Goal: Task Accomplishment & Management: Complete application form

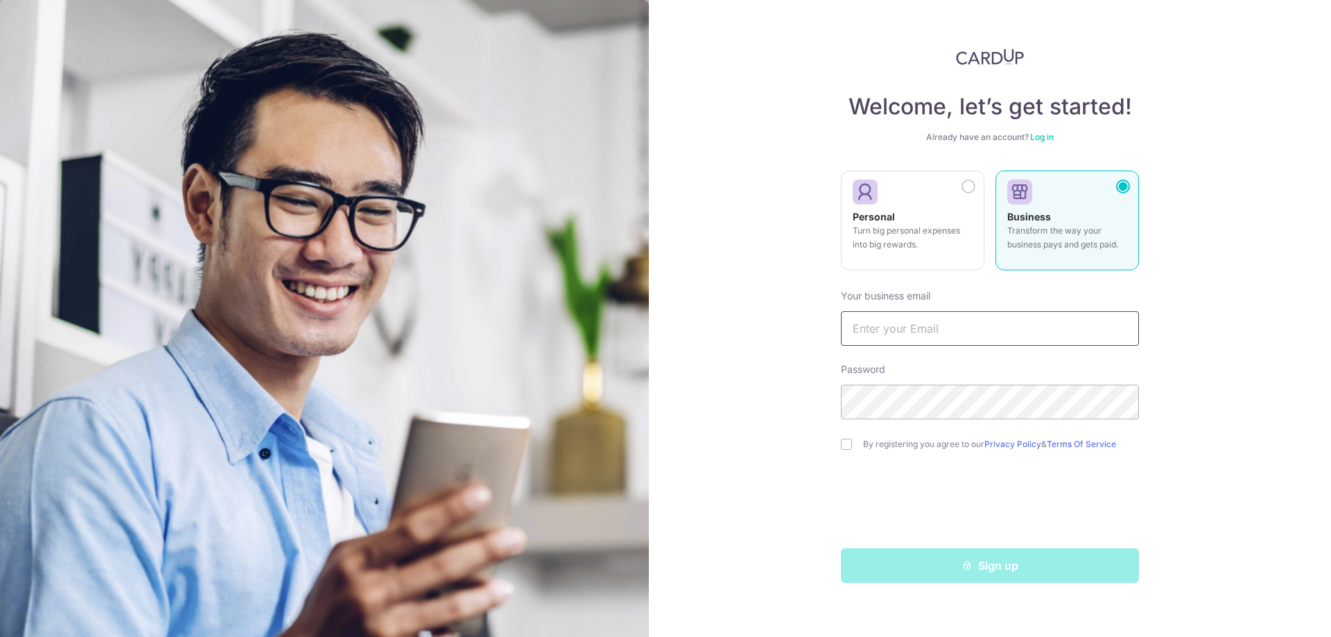
click at [939, 323] on input "text" at bounding box center [990, 328] width 298 height 35
type input "bbqtown1212@gmail.com"
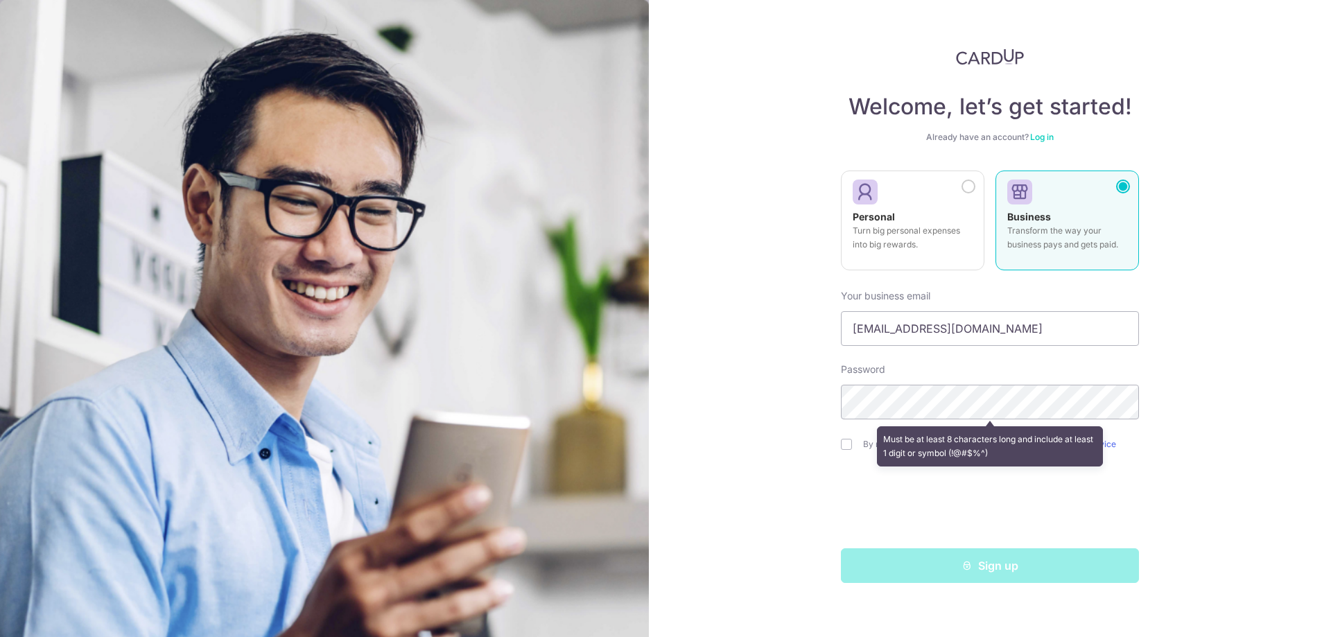
click at [1297, 511] on div "Welcome, let’s get started! Already have an account? Log in Personal Turn big p…" at bounding box center [990, 318] width 682 height 637
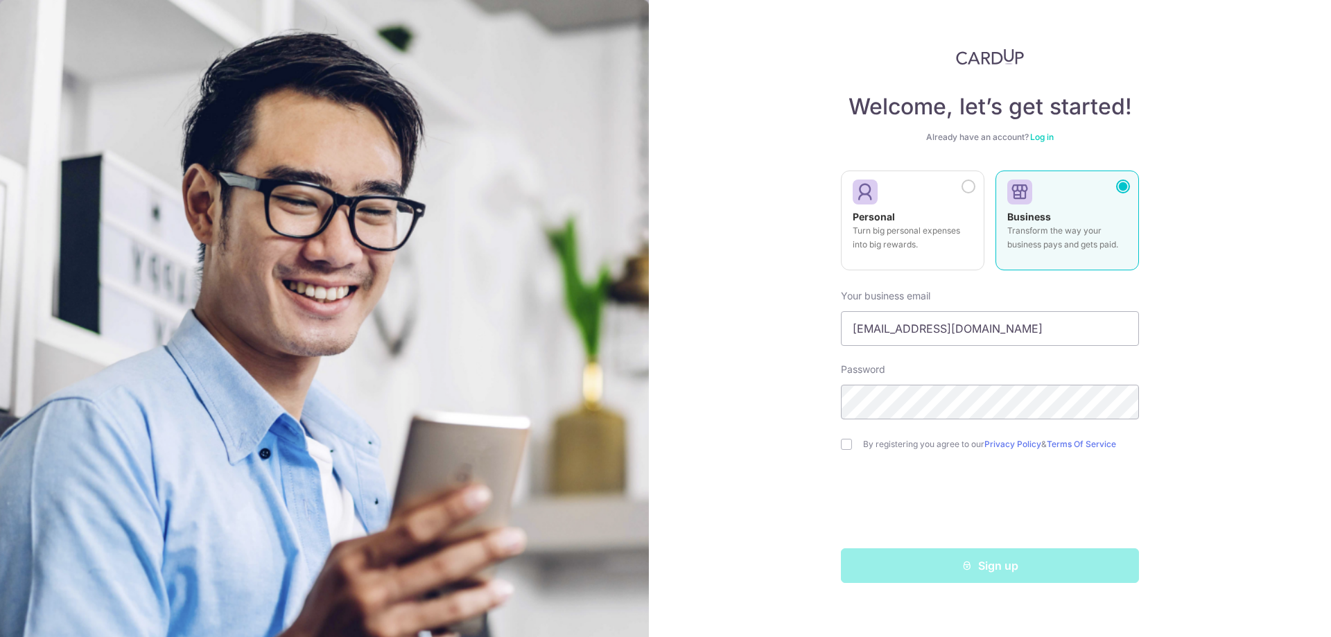
click at [849, 452] on div "By registering you agree to our Privacy Policy & Terms Of Service" at bounding box center [990, 444] width 298 height 17
click at [849, 449] on input "checkbox" at bounding box center [846, 444] width 11 height 11
checkbox input "true"
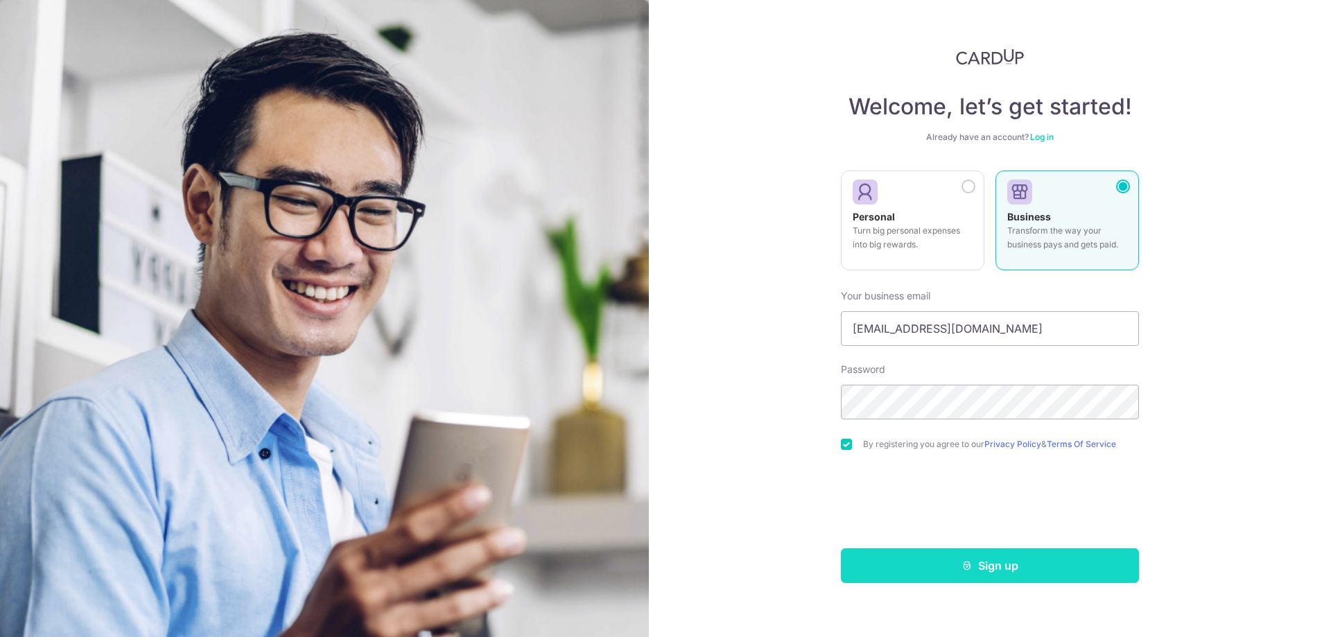
click at [952, 570] on button "Sign up" at bounding box center [990, 565] width 298 height 35
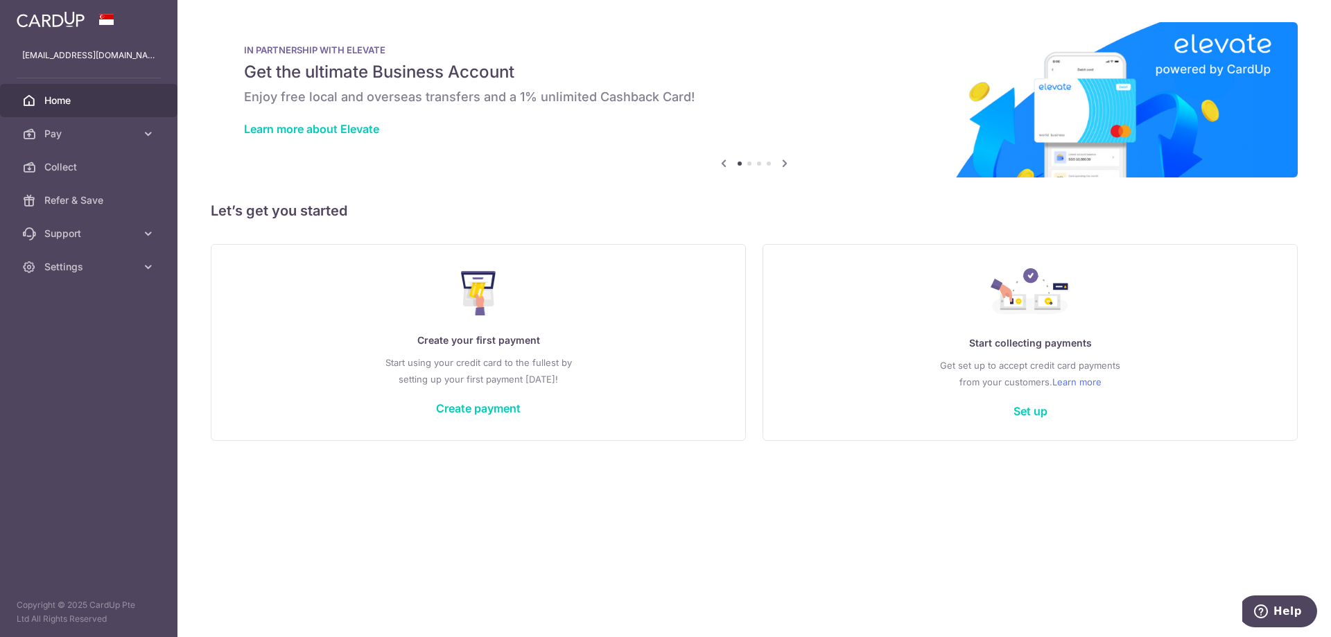
click at [100, 10] on div at bounding box center [88, 19] width 177 height 39
click at [101, 16] on span at bounding box center [106, 19] width 17 height 11
click at [75, 270] on span "Settings" at bounding box center [89, 267] width 91 height 14
click at [85, 308] on link "Account" at bounding box center [88, 299] width 177 height 33
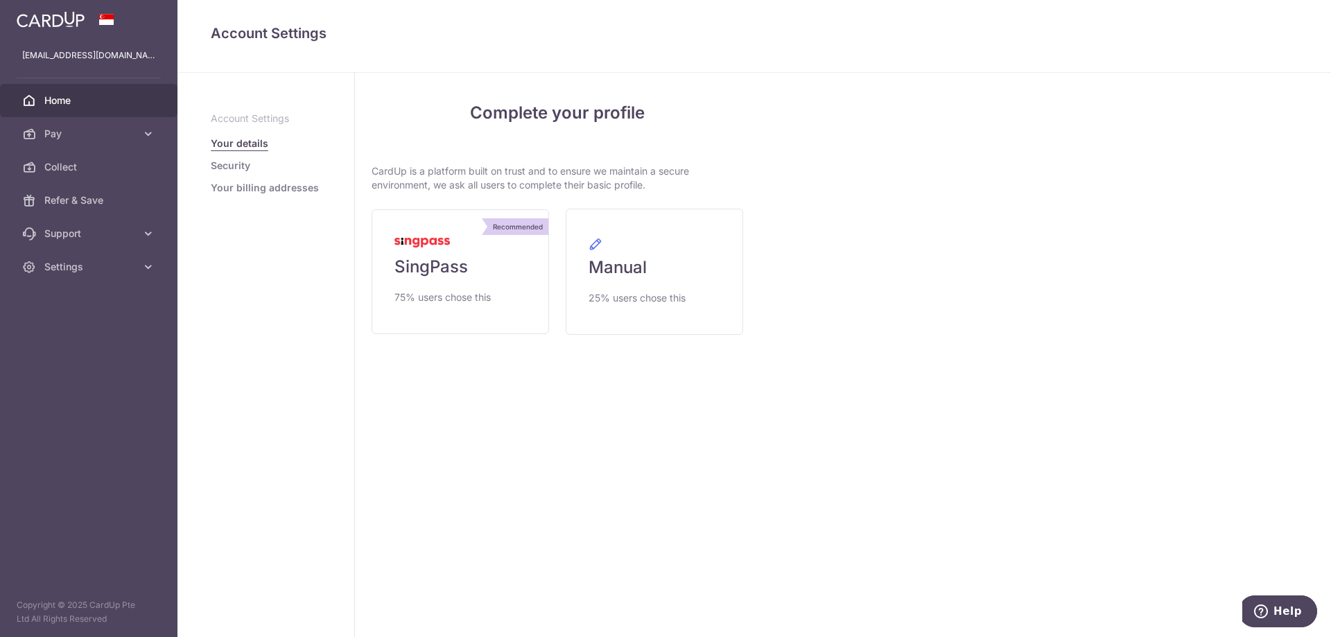
click at [100, 100] on span "Home" at bounding box center [89, 101] width 91 height 14
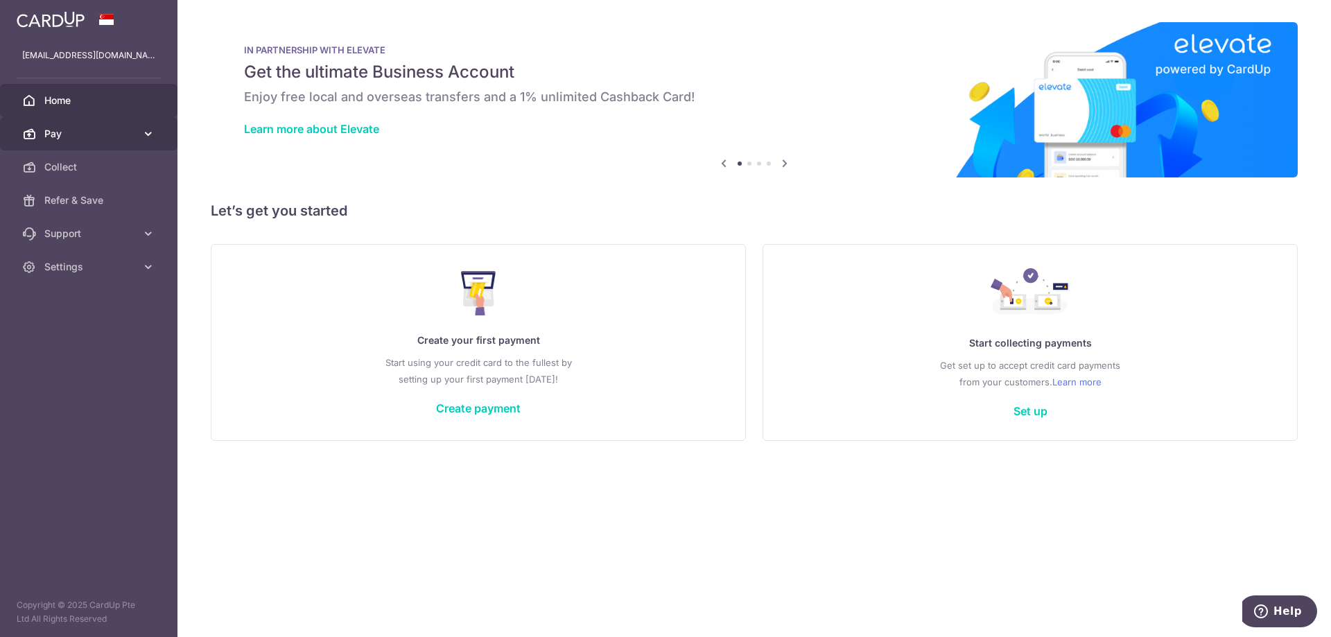
click at [112, 120] on link "Pay" at bounding box center [88, 133] width 177 height 33
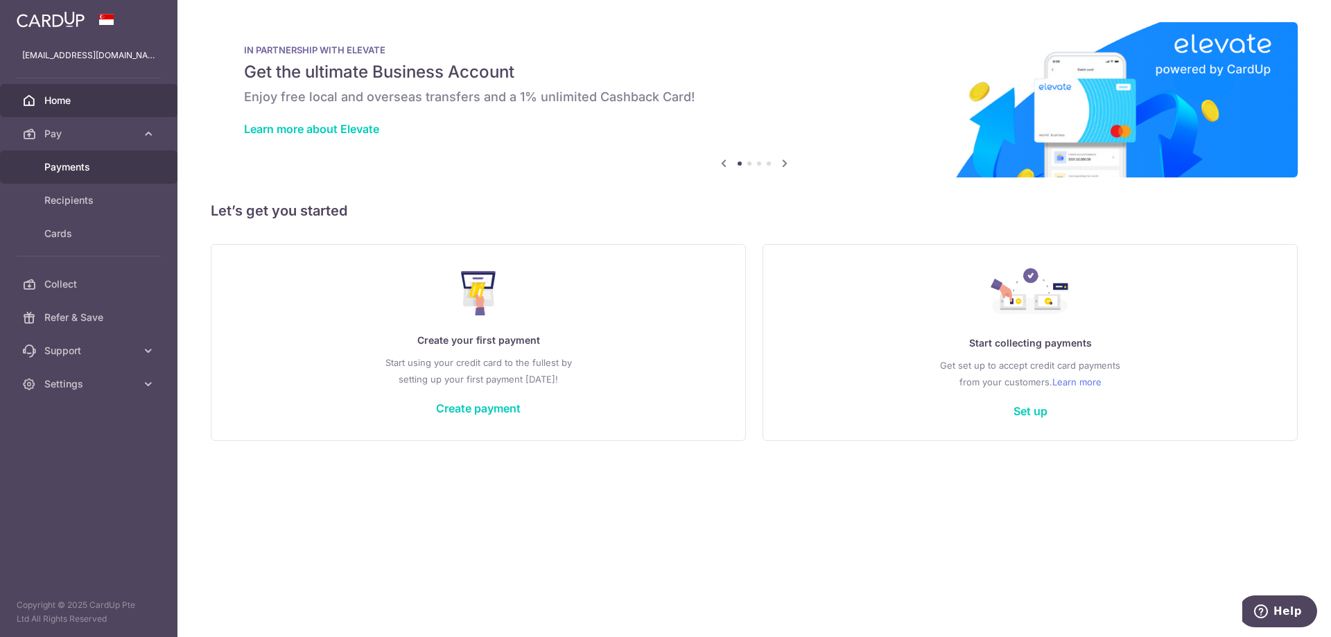
click at [100, 164] on span "Payments" at bounding box center [89, 167] width 91 height 14
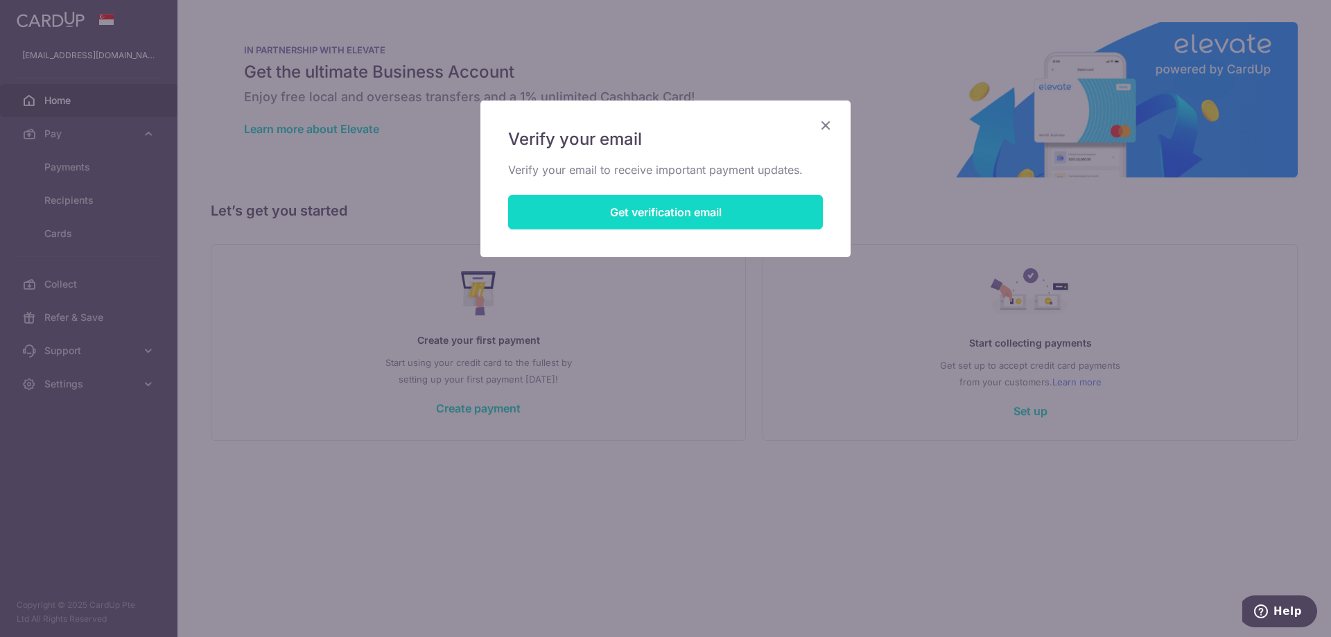
click at [597, 225] on button "Get verification email" at bounding box center [665, 212] width 315 height 35
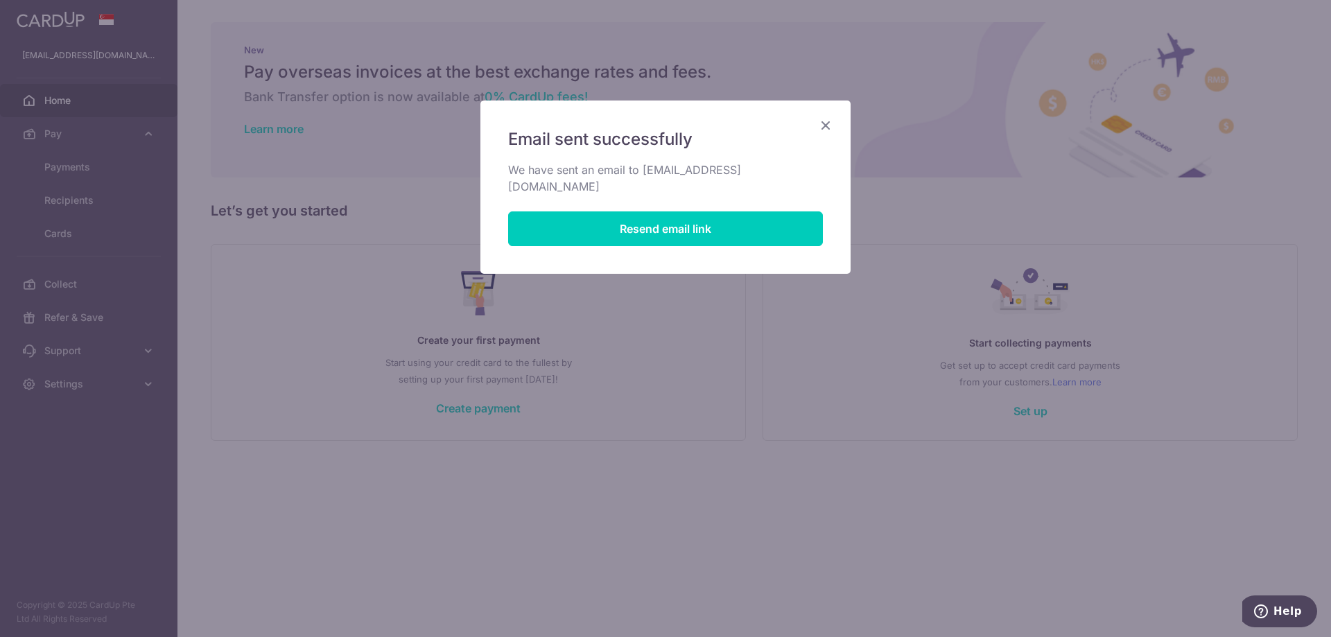
click at [825, 127] on icon "Close" at bounding box center [825, 124] width 17 height 17
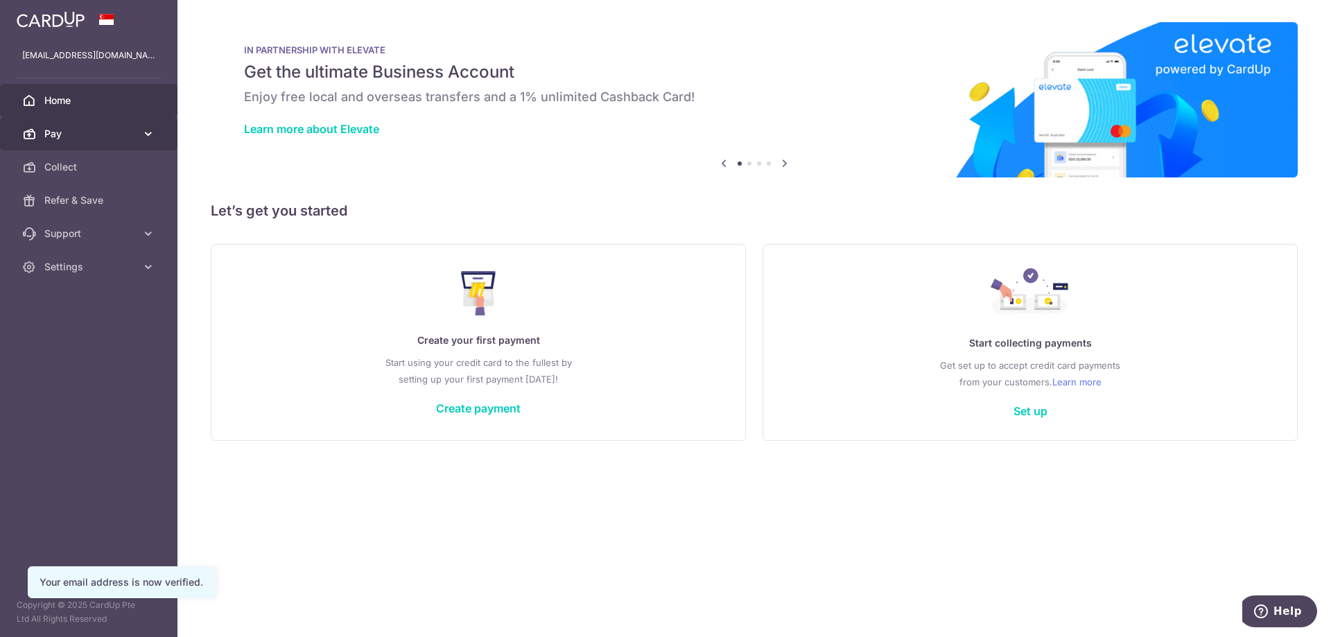
click at [123, 137] on span "Pay" at bounding box center [89, 134] width 91 height 14
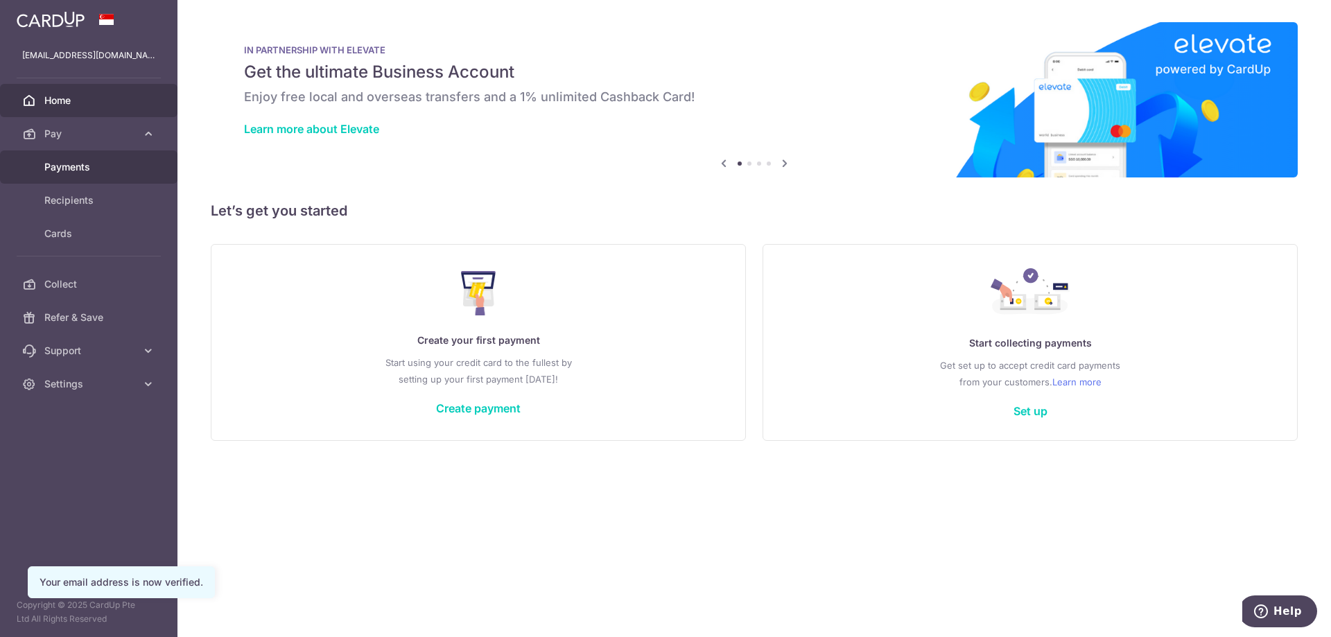
click at [97, 164] on span "Payments" at bounding box center [89, 167] width 91 height 14
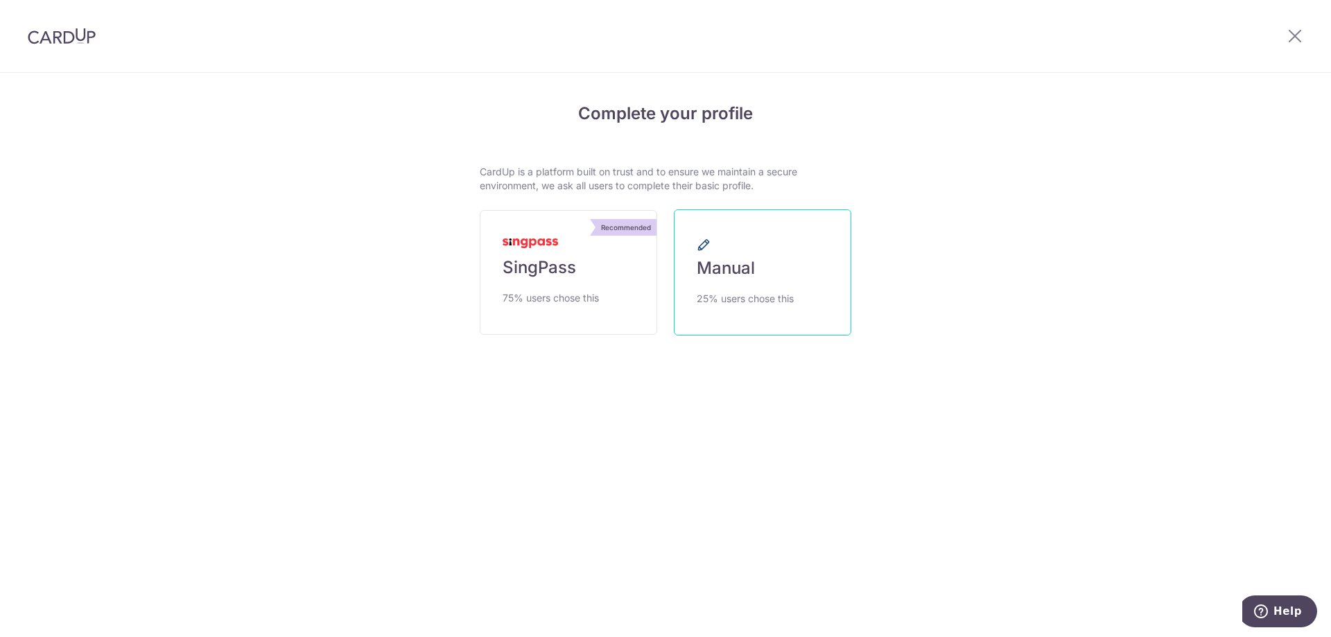
click at [717, 273] on span "Manual" at bounding box center [726, 268] width 58 height 22
